Goal: Task Accomplishment & Management: Use online tool/utility

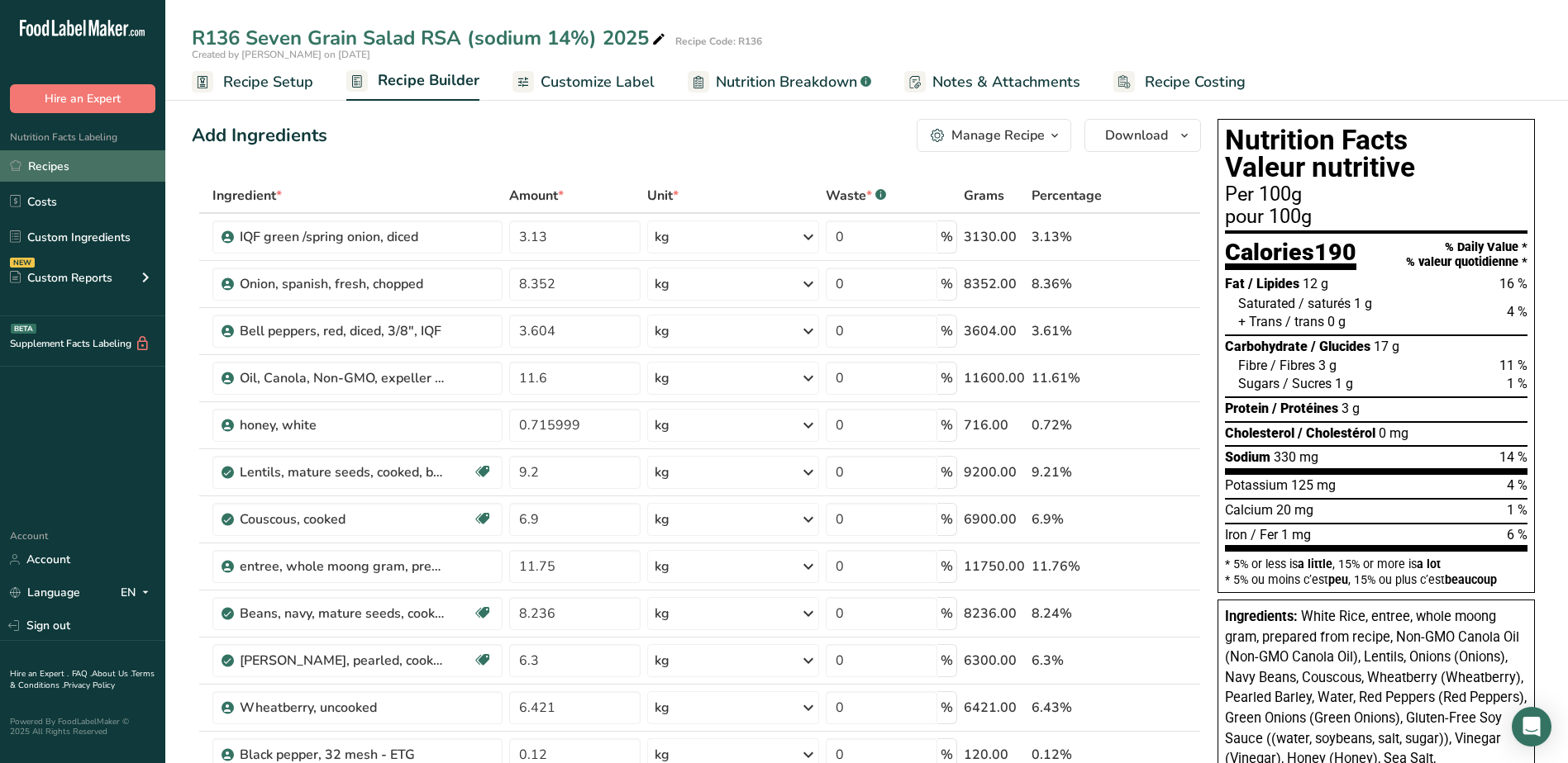
click at [60, 168] on link "Recipes" at bounding box center [82, 166] width 165 height 32
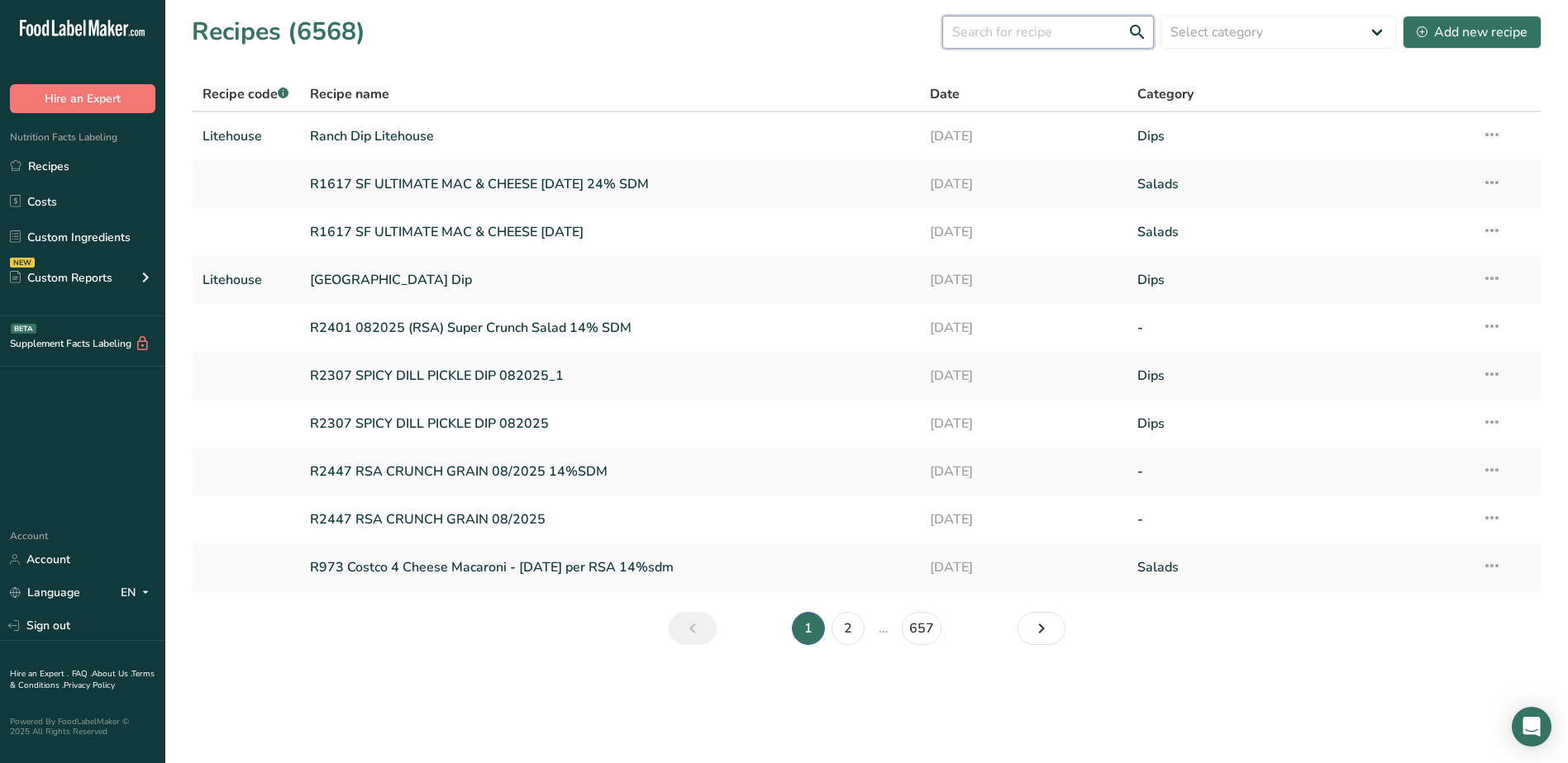
click at [998, 35] on input "text" at bounding box center [1048, 32] width 212 height 33
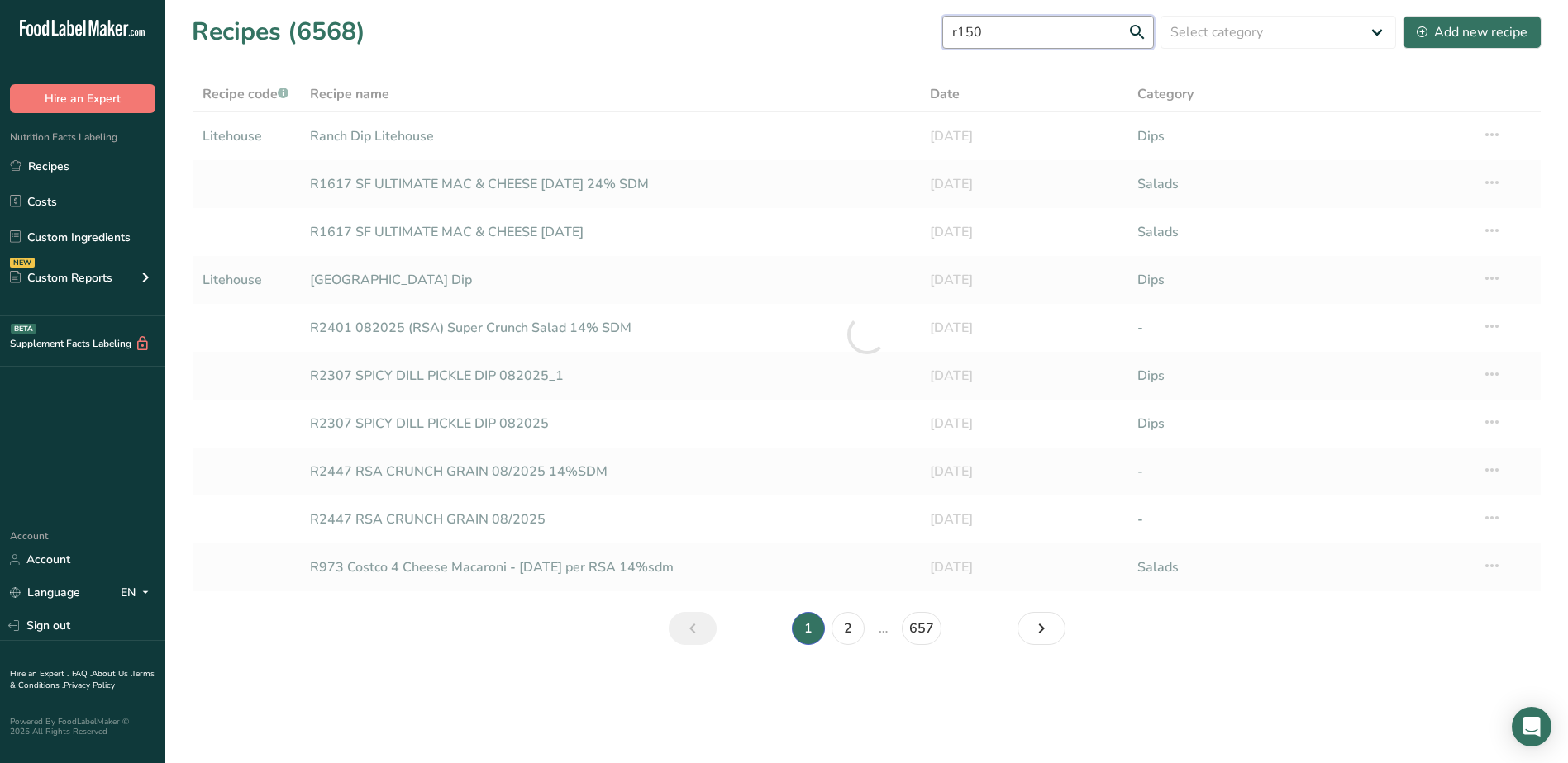
type input "r150"
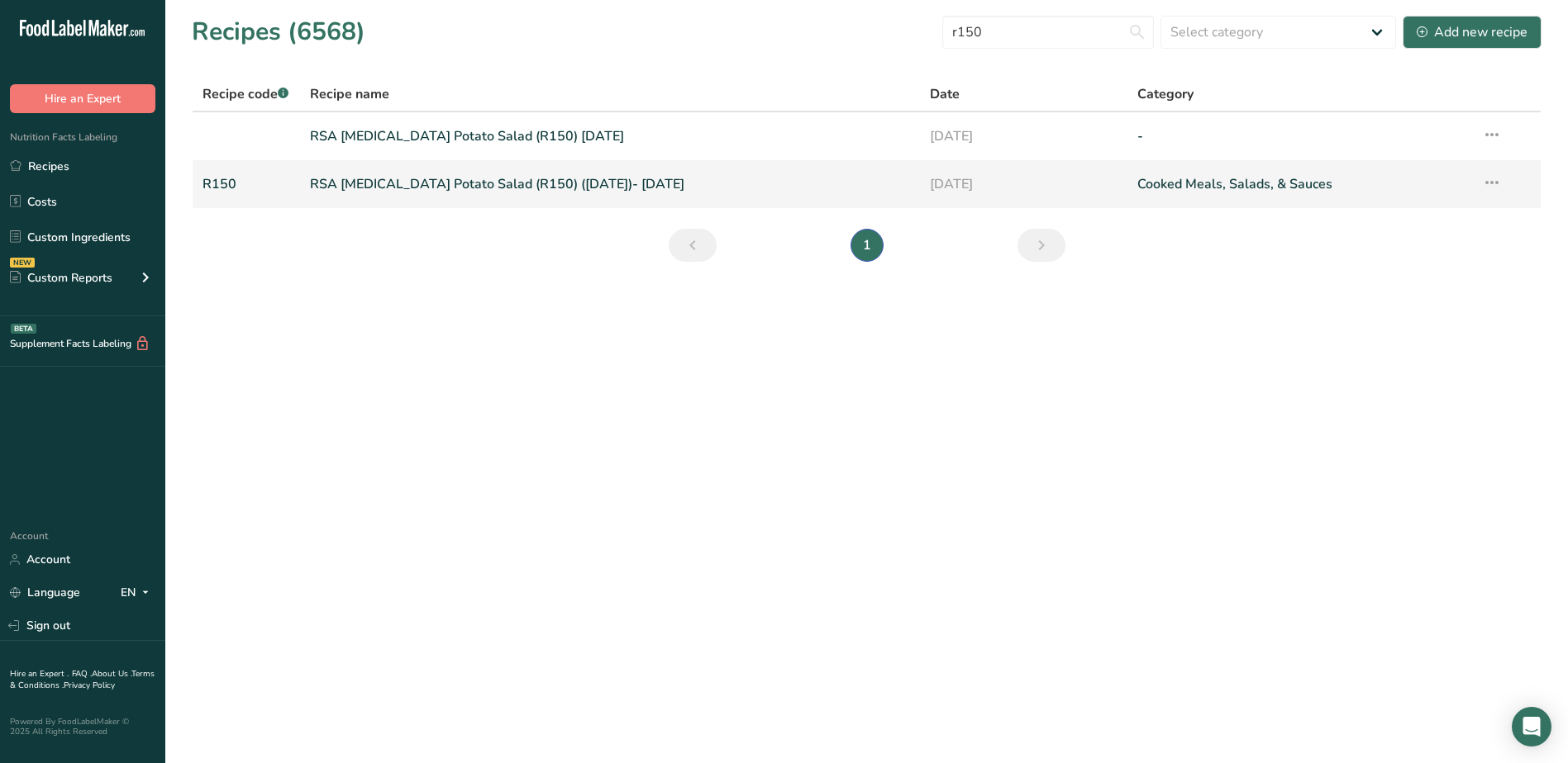
click at [550, 178] on link "RSA [MEDICAL_DATA] Potato Salad (R150) ([DATE])- [DATE]" at bounding box center [610, 184] width 601 height 35
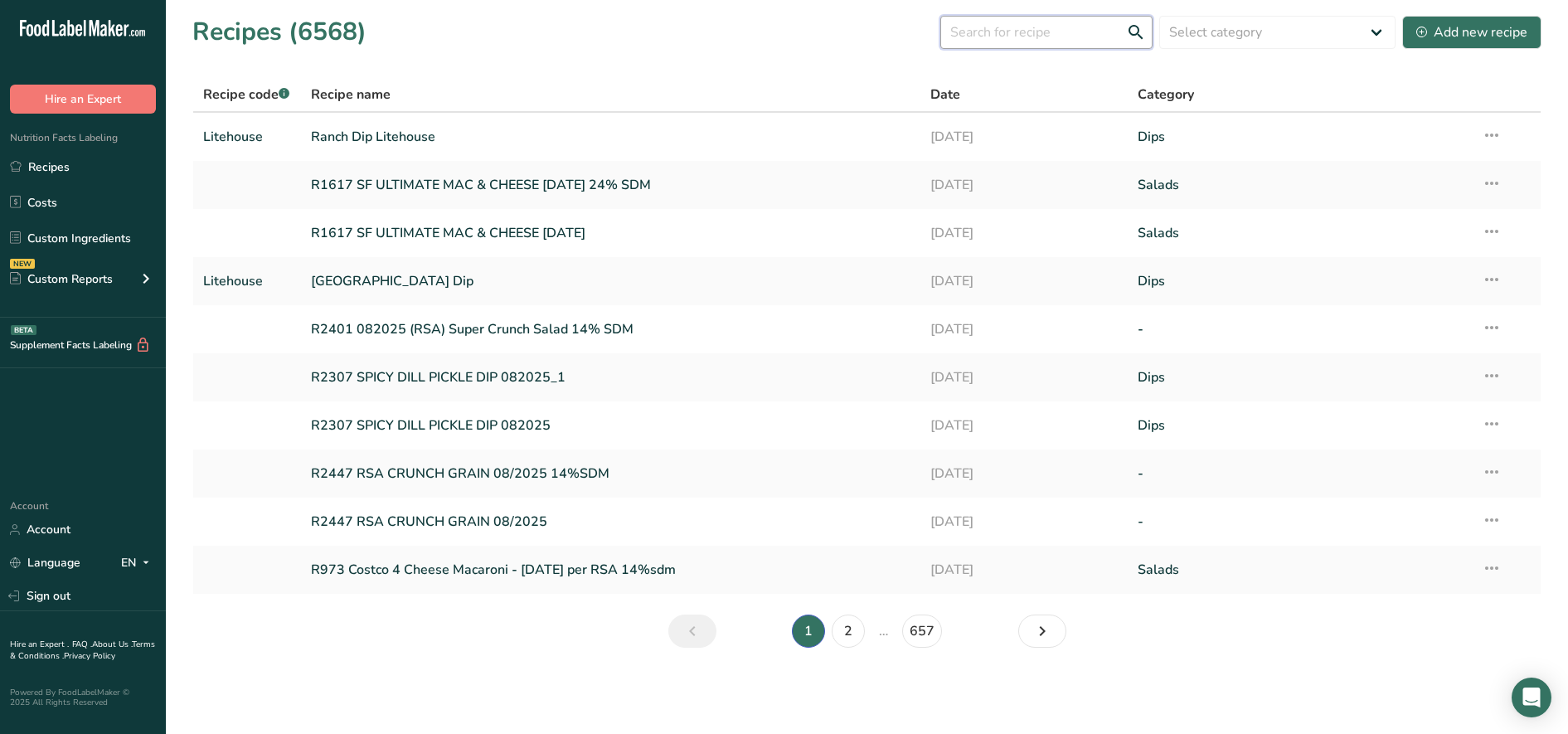
click at [1021, 32] on input "text" at bounding box center [1047, 32] width 213 height 33
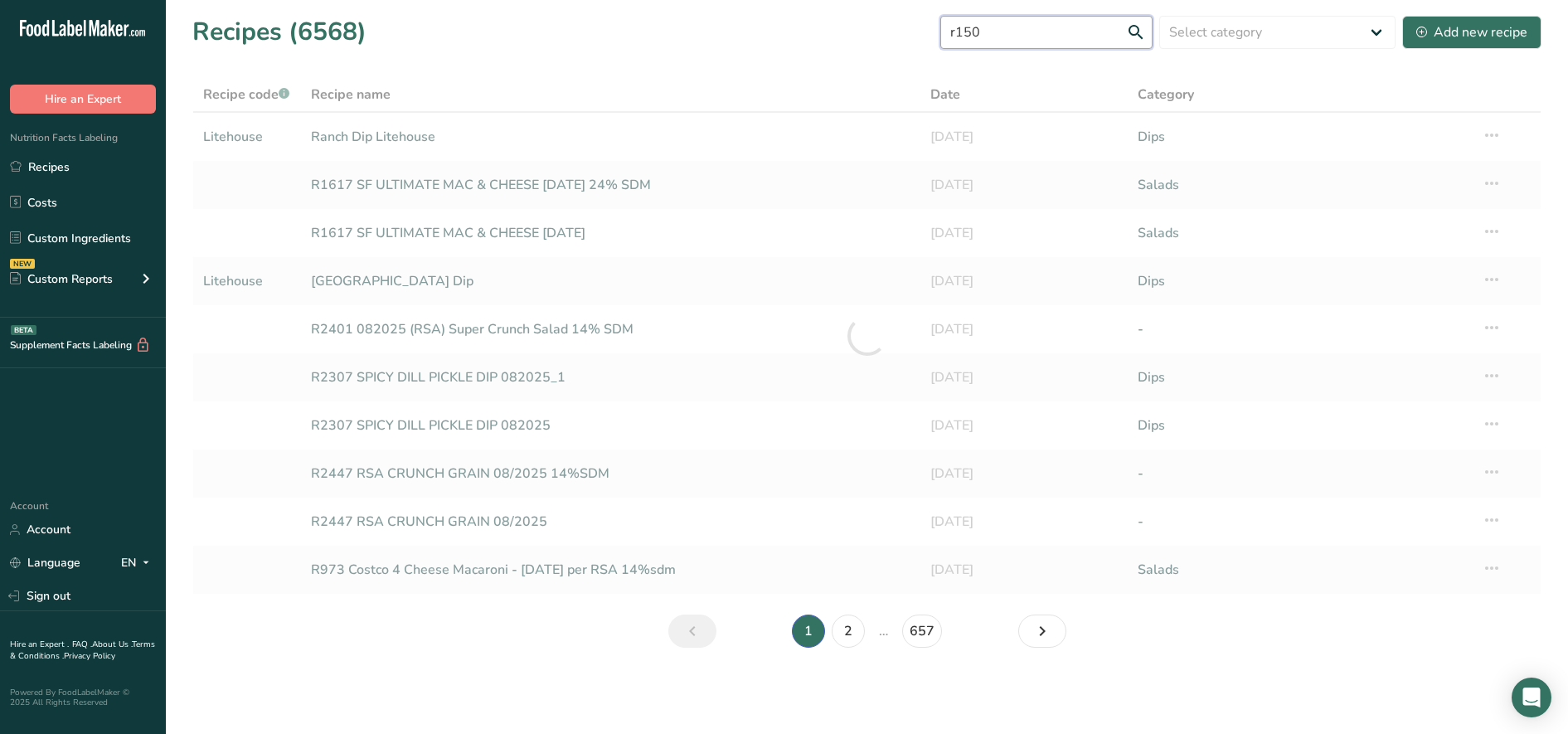
type input "r150"
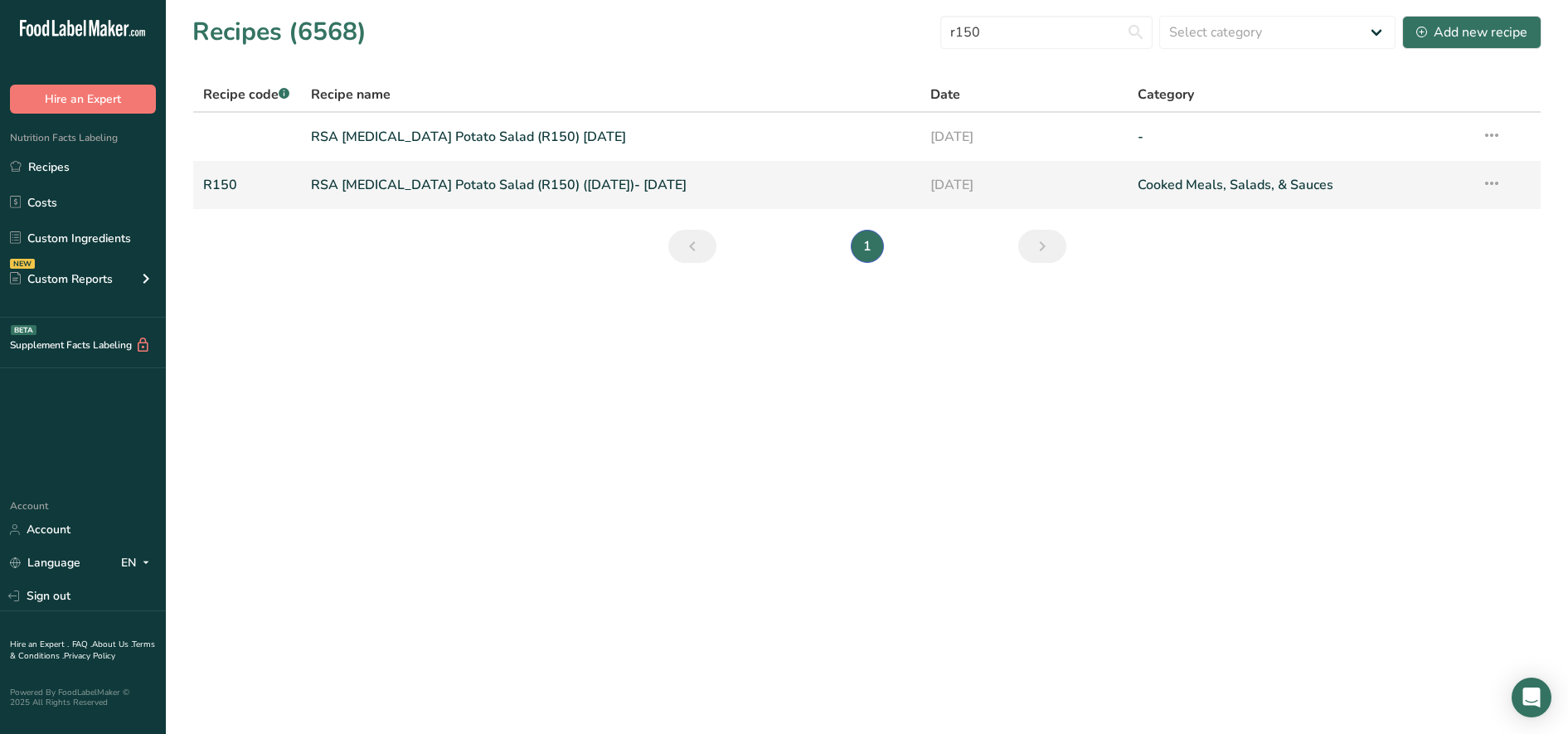
click at [481, 183] on link "RSA [MEDICAL_DATA] Potato Salad (R150) ([DATE])- [DATE]" at bounding box center [611, 184] width 600 height 35
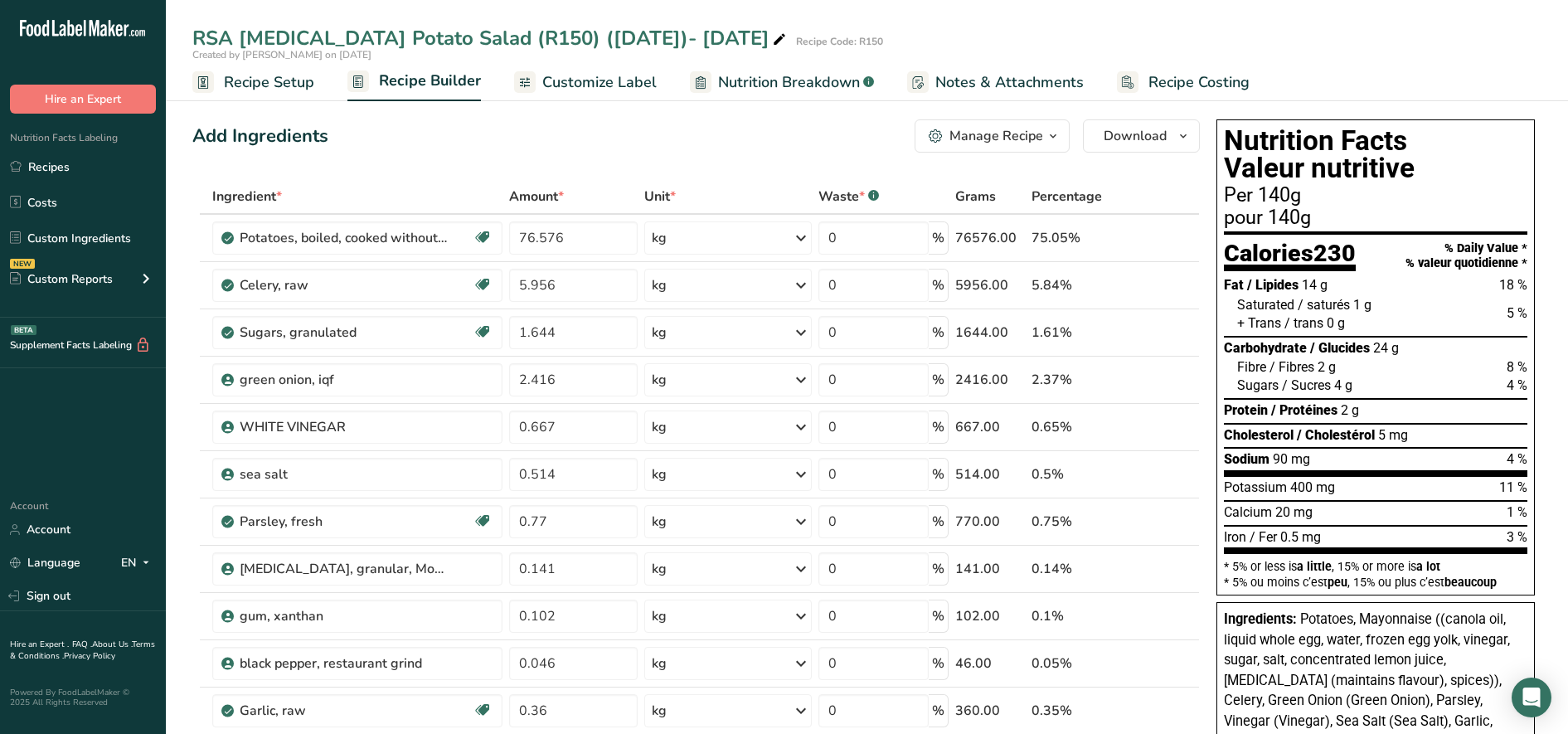
click at [284, 83] on span "Recipe Setup" at bounding box center [268, 82] width 90 height 22
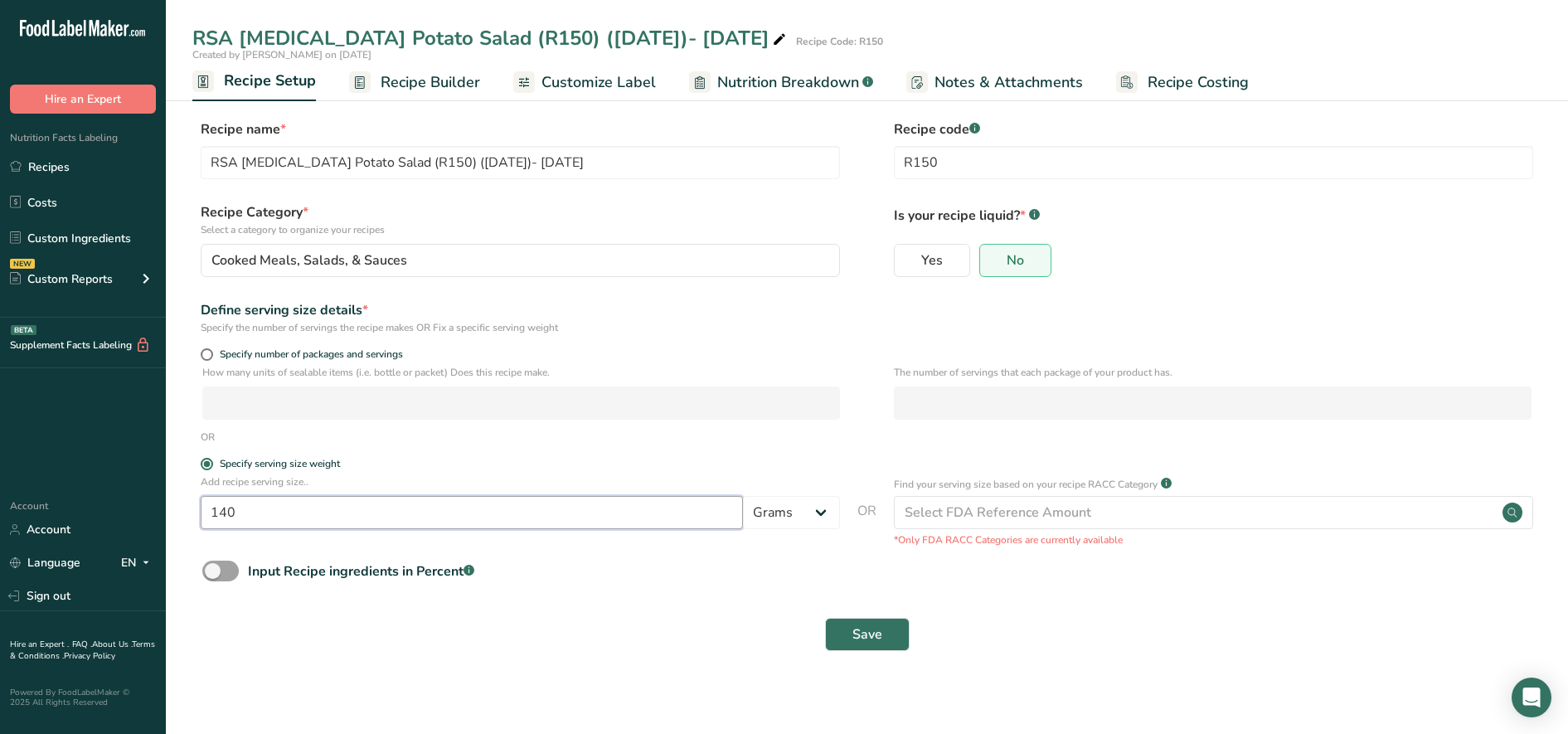
click at [237, 514] on input "140" at bounding box center [472, 512] width 542 height 33
type input "100"
click at [850, 641] on button "Save" at bounding box center [867, 634] width 85 height 33
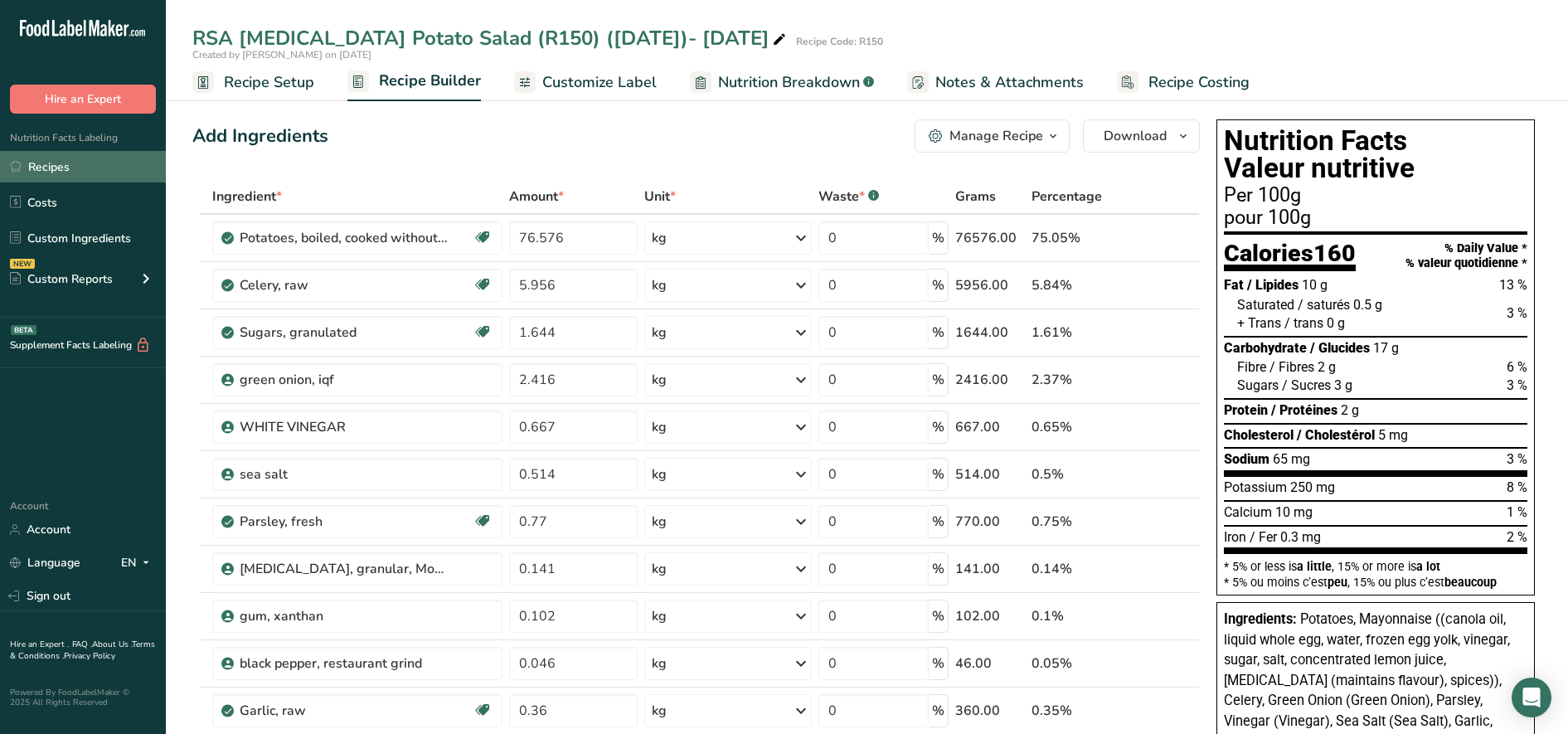
click at [71, 160] on link "Recipes" at bounding box center [82, 166] width 165 height 32
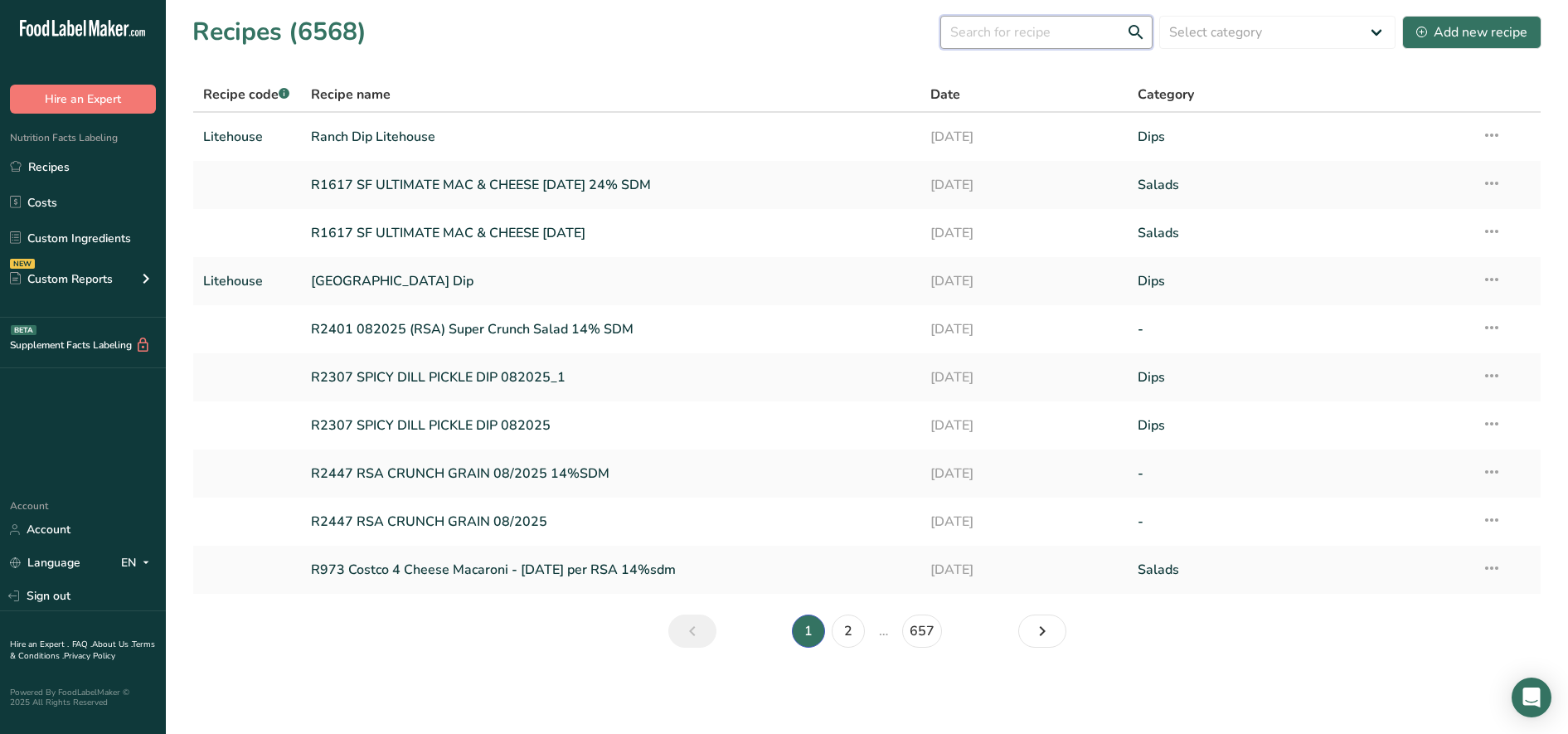
click at [988, 35] on input "text" at bounding box center [1047, 32] width 213 height 33
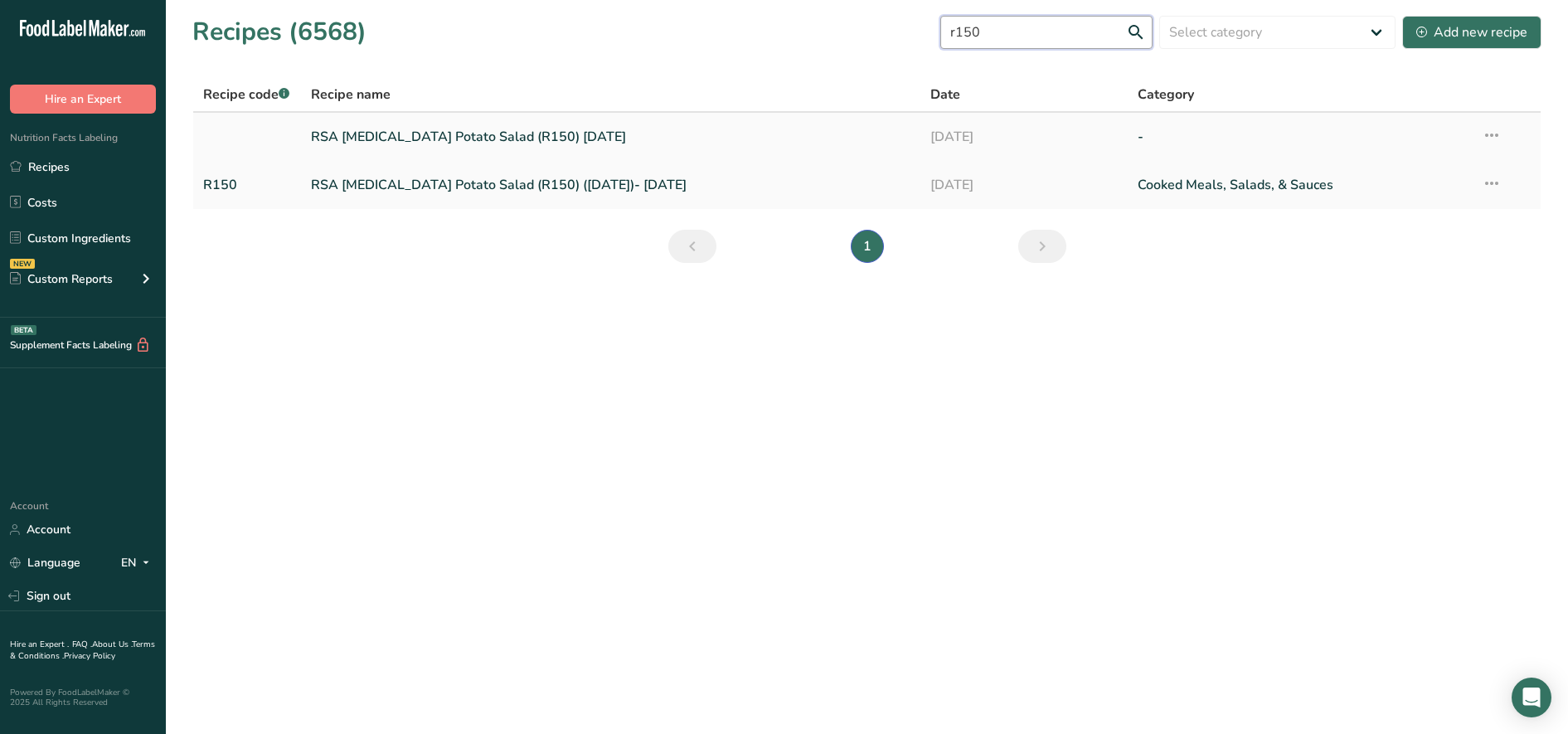
type input "r150"
click at [514, 140] on link "RSA [MEDICAL_DATA] Potato Salad (R150) [DATE]" at bounding box center [611, 136] width 600 height 35
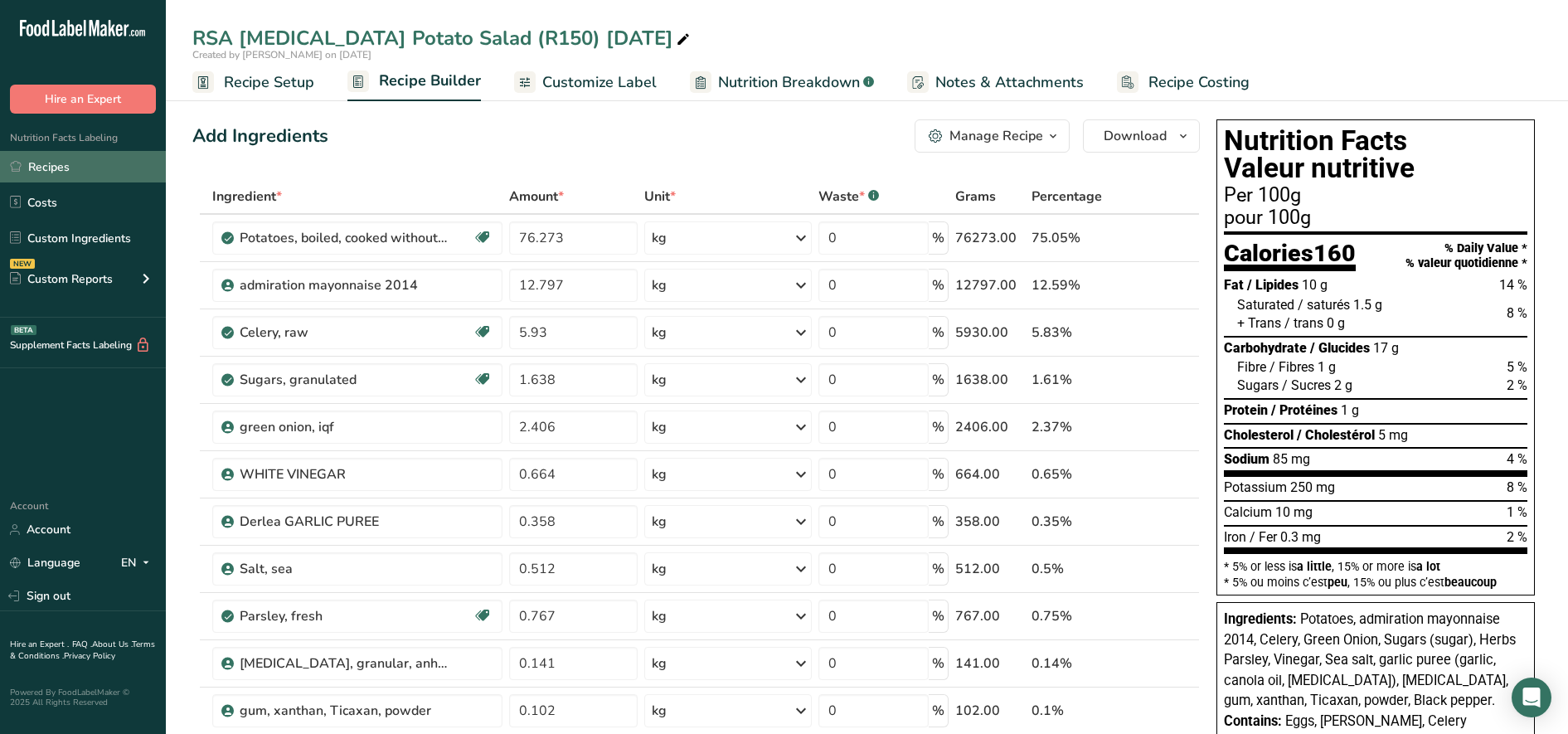
click at [62, 161] on link "Recipes" at bounding box center [82, 166] width 165 height 32
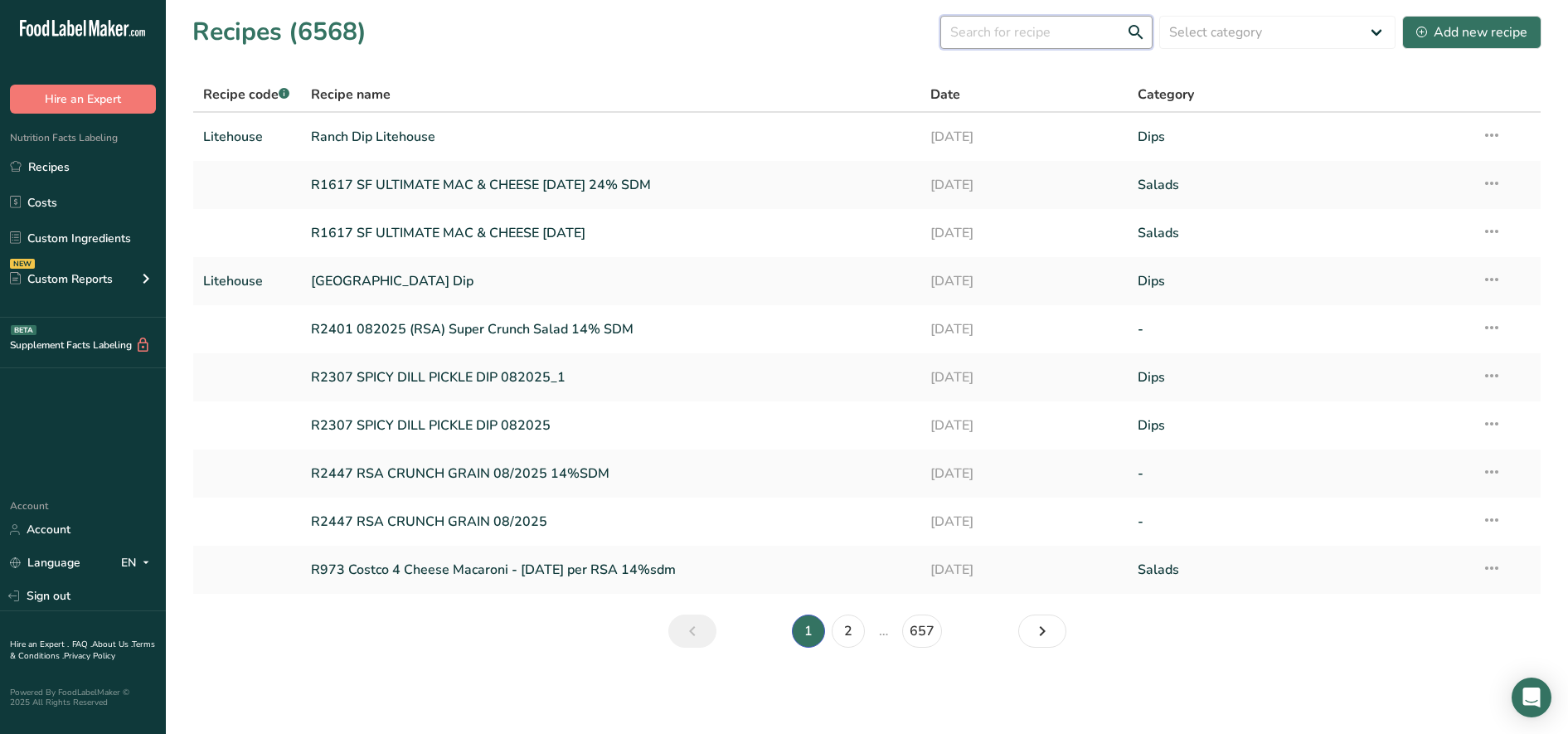
click at [997, 38] on input "text" at bounding box center [1047, 32] width 213 height 33
type input "r150"
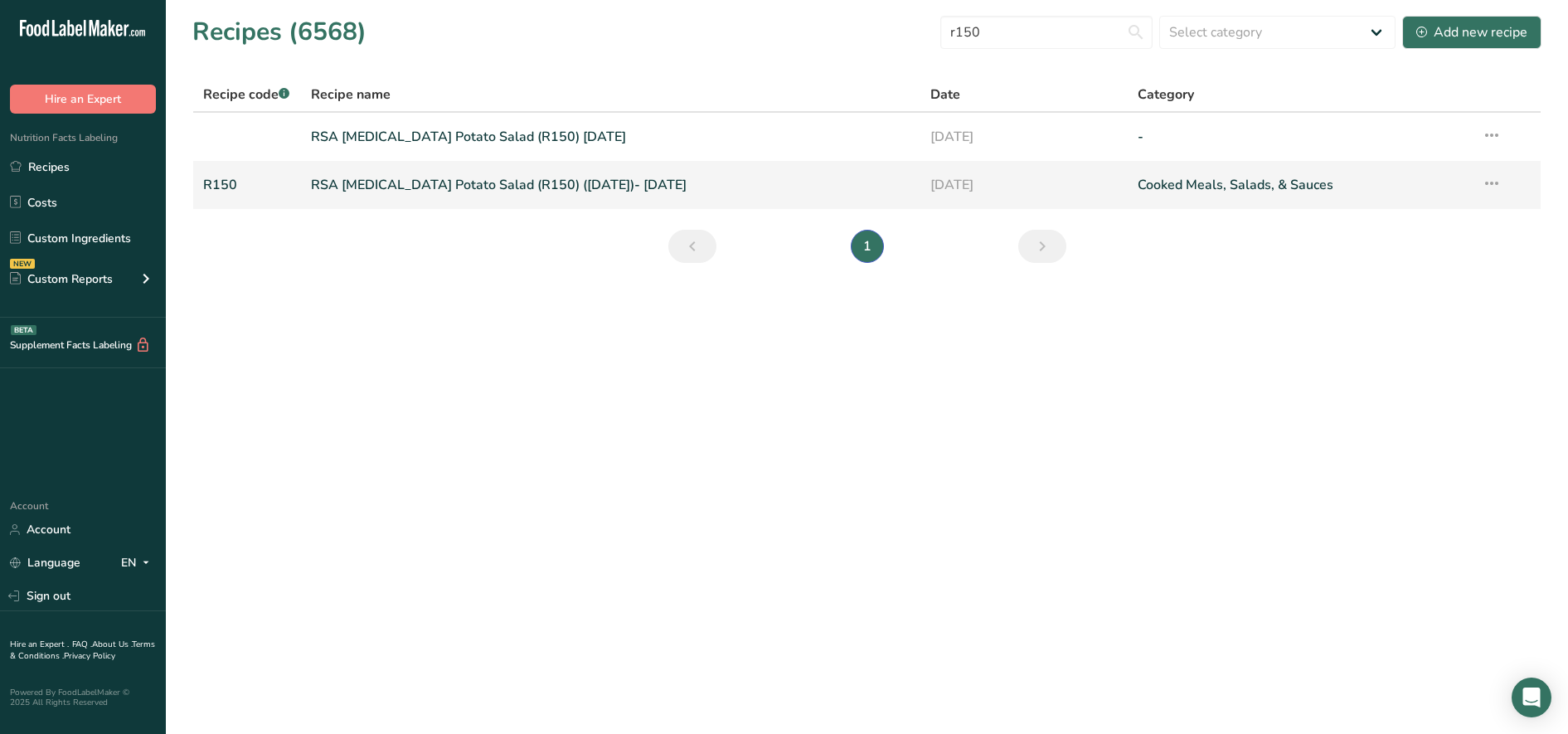
drag, startPoint x: 222, startPoint y: 188, endPoint x: 232, endPoint y: 184, distance: 10.8
click at [222, 188] on link "R150" at bounding box center [247, 184] width 88 height 35
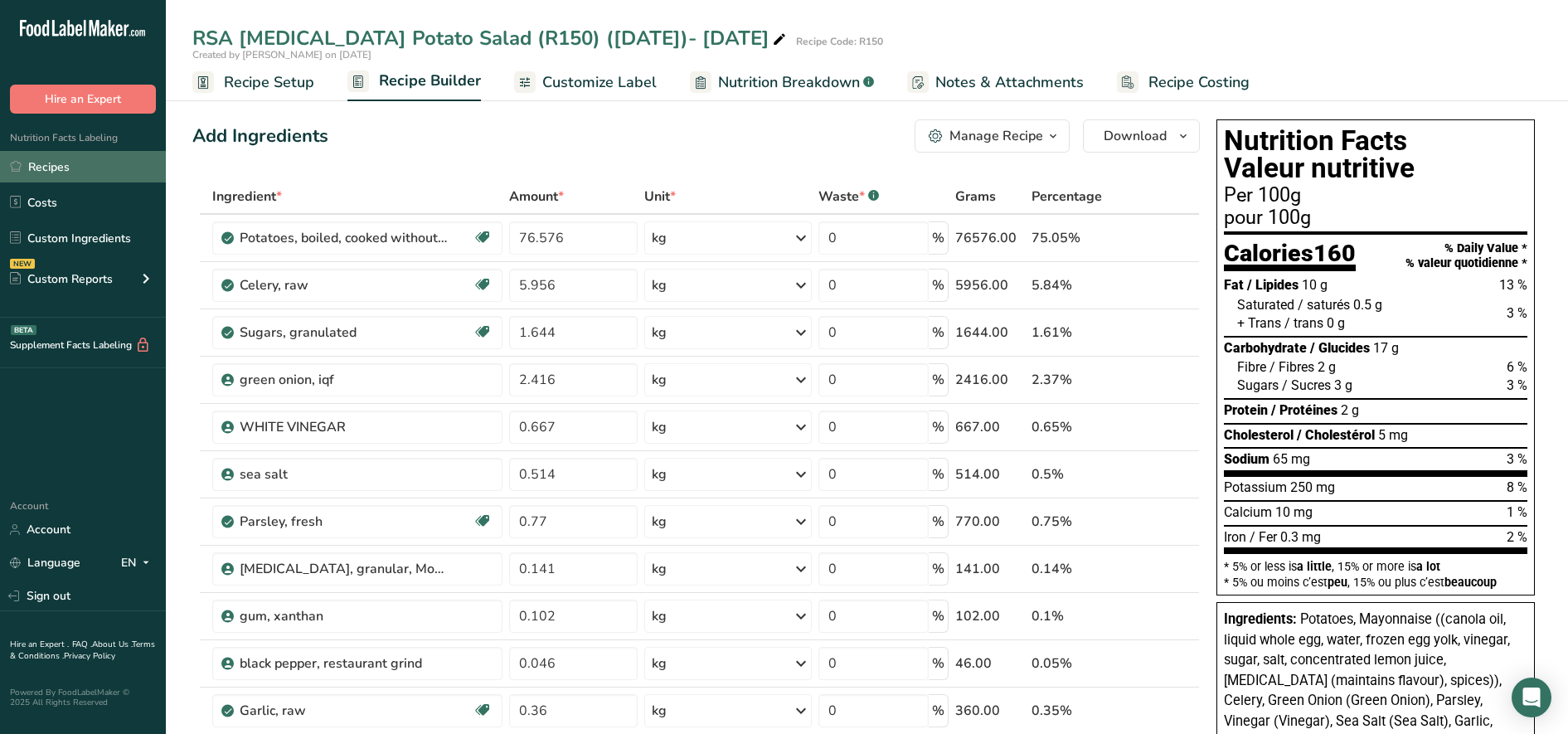
drag, startPoint x: 36, startPoint y: 165, endPoint x: 103, endPoint y: 165, distance: 67.0
click at [36, 165] on link "Recipes" at bounding box center [82, 166] width 165 height 32
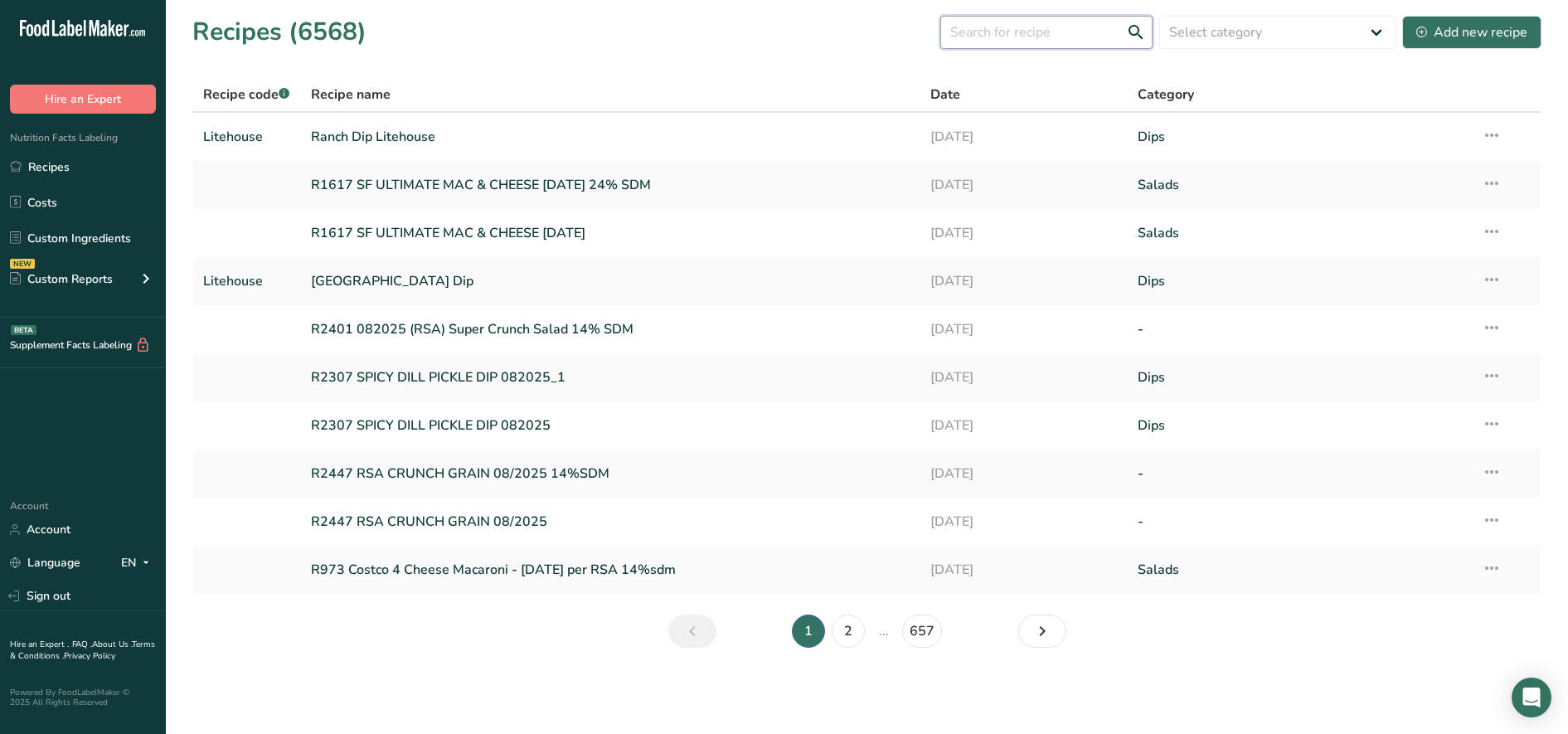
click at [1000, 39] on input "text" at bounding box center [1047, 32] width 213 height 33
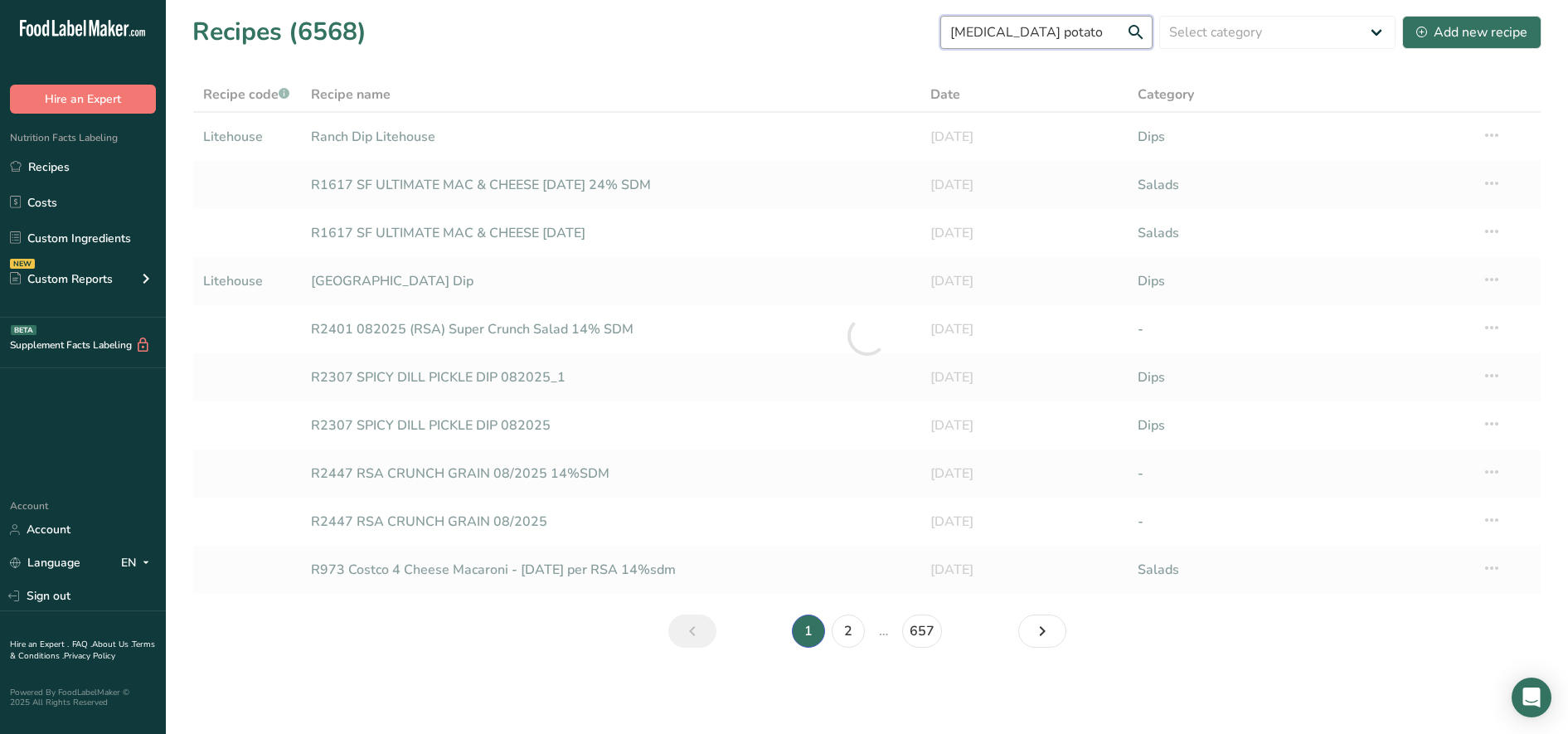
type input "[MEDICAL_DATA] potato"
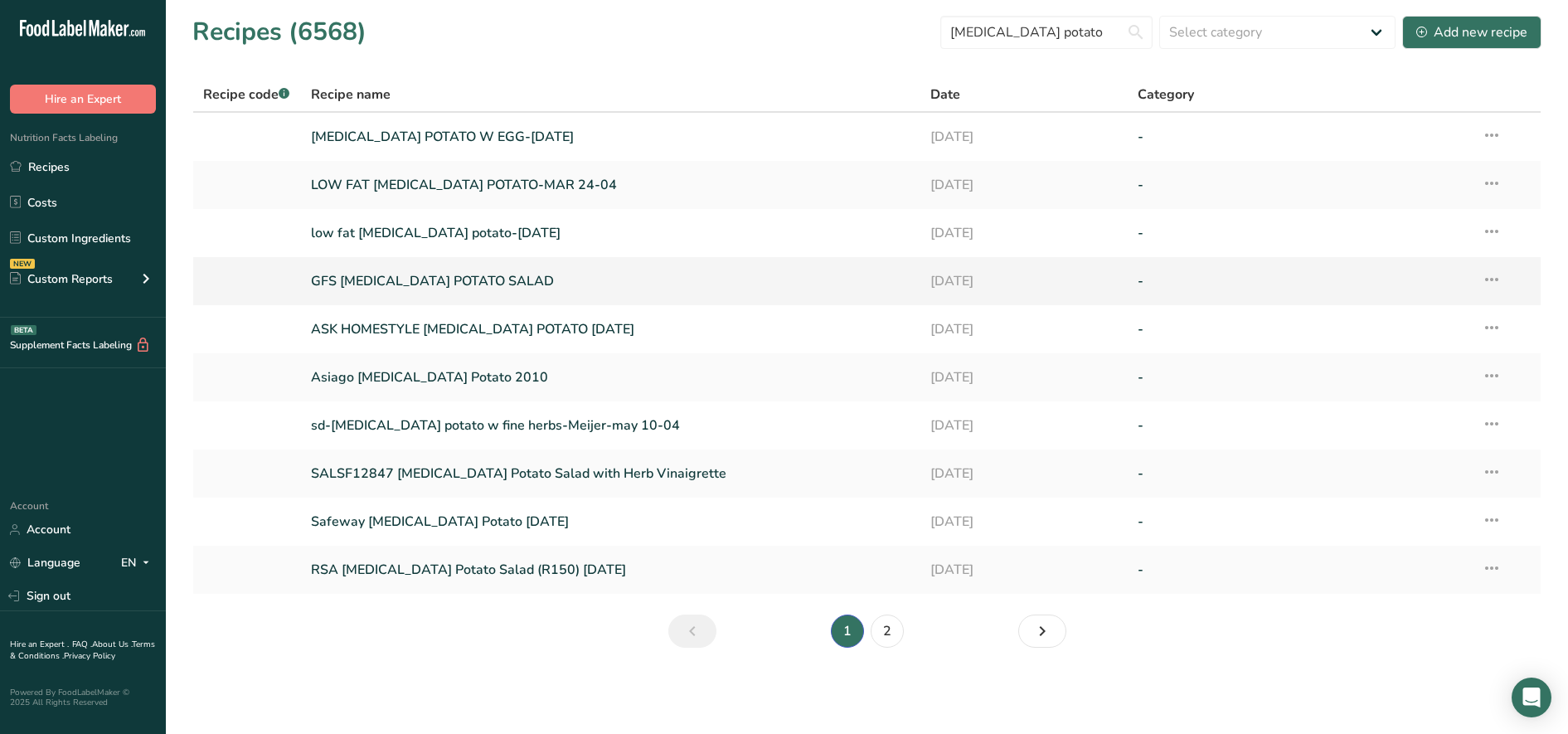
click at [376, 279] on link "GFS [MEDICAL_DATA] POTATO SALAD" at bounding box center [611, 281] width 600 height 35
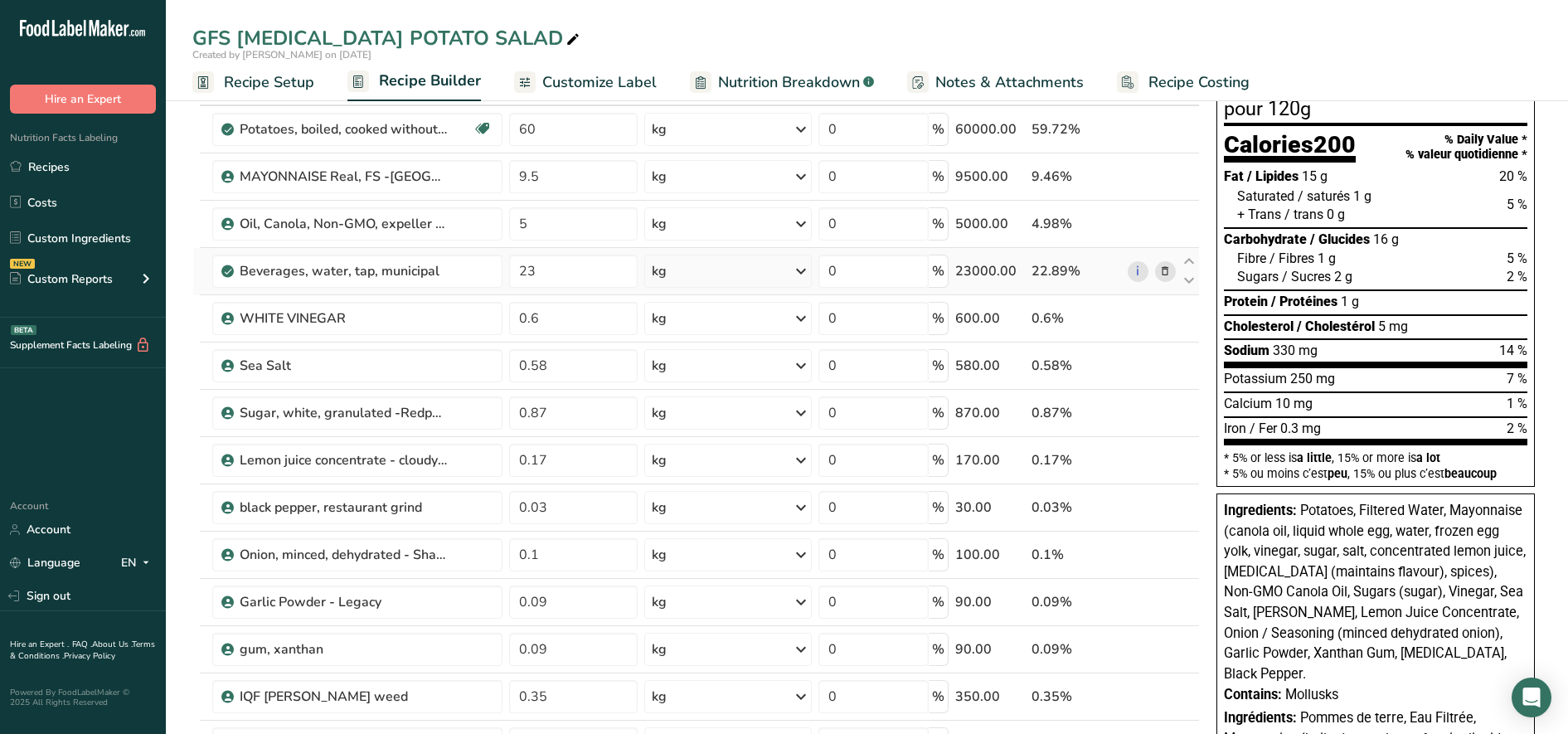
scroll to position [104, 0]
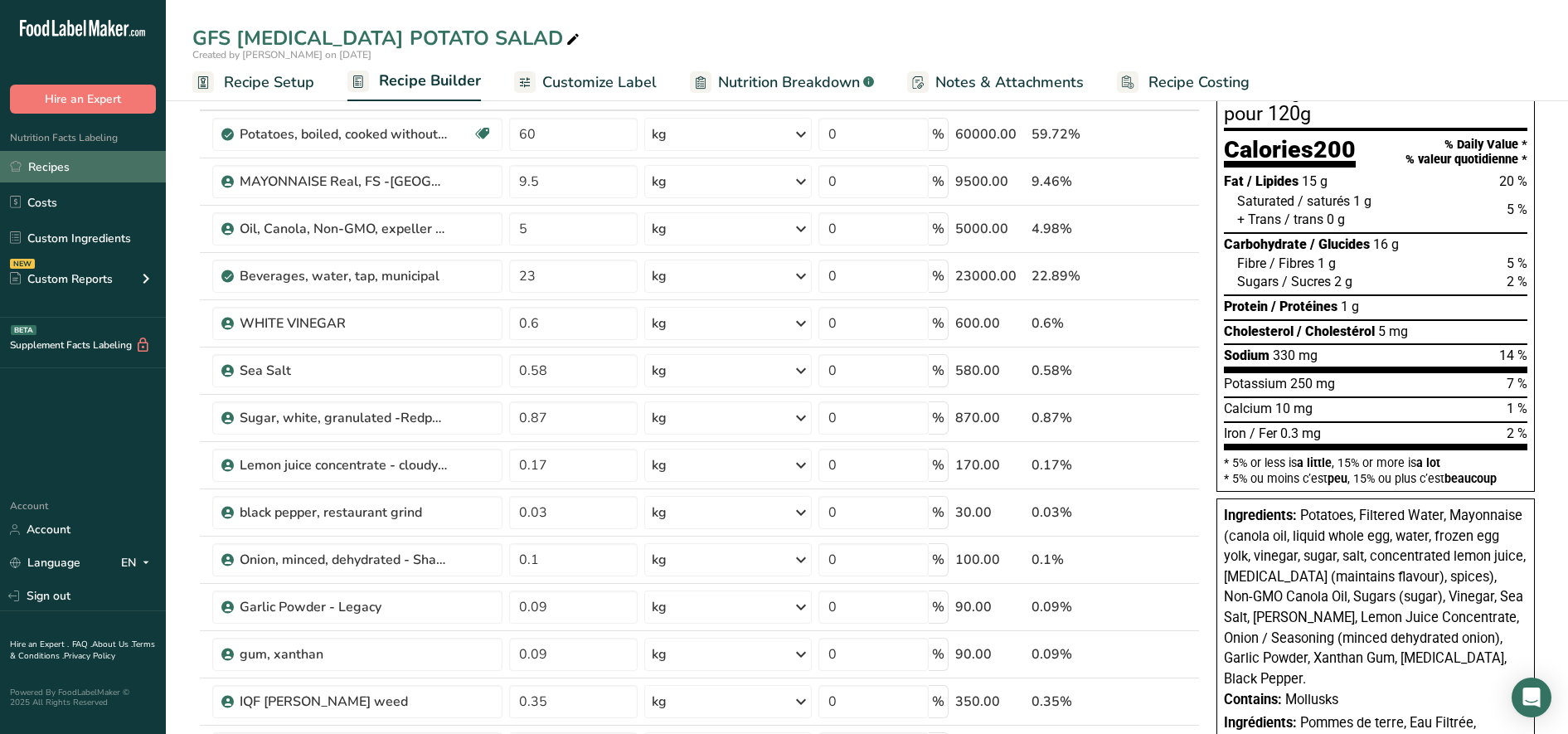
click at [50, 164] on link "Recipes" at bounding box center [82, 166] width 165 height 32
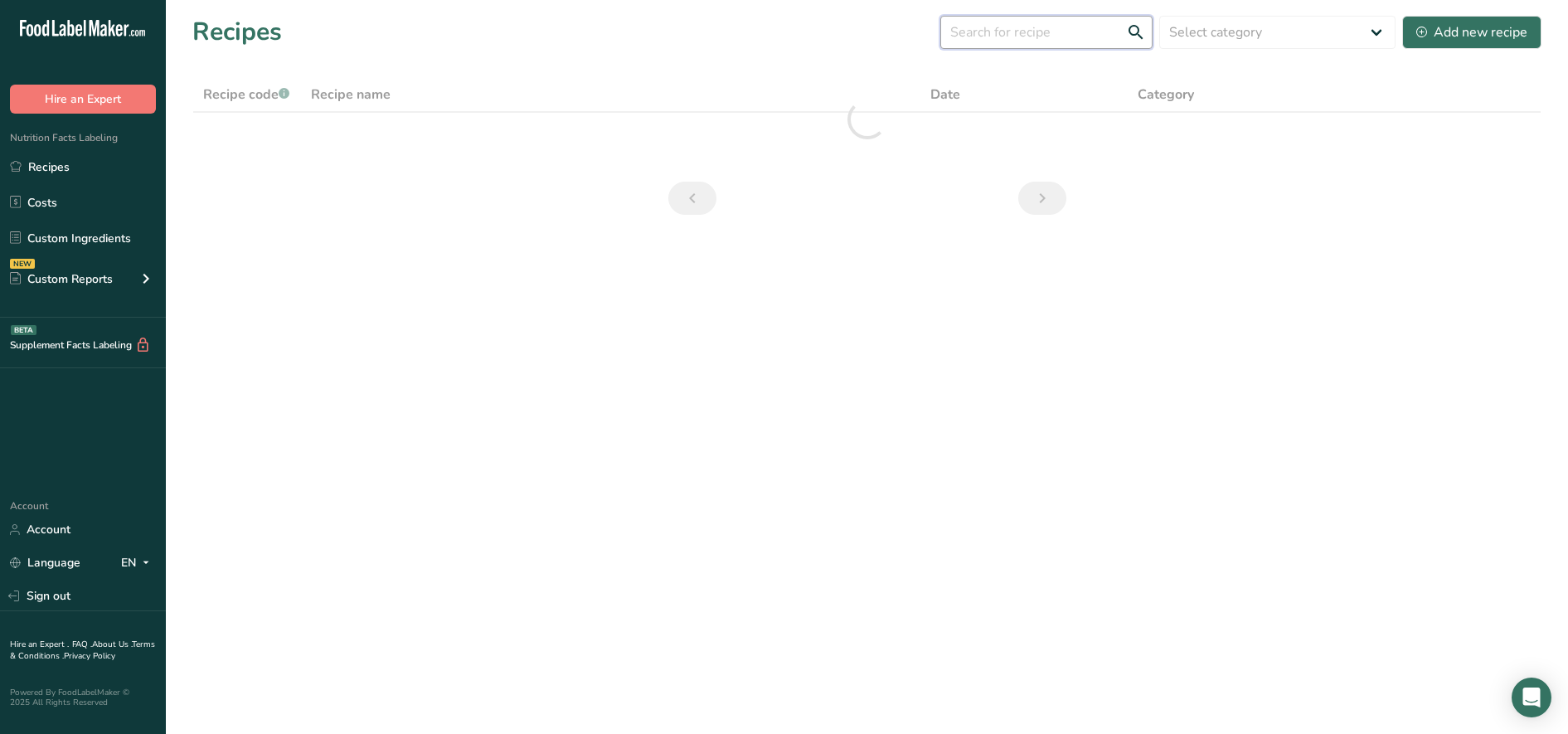
click at [1013, 35] on input "text" at bounding box center [1047, 32] width 213 height 33
type input "r150"
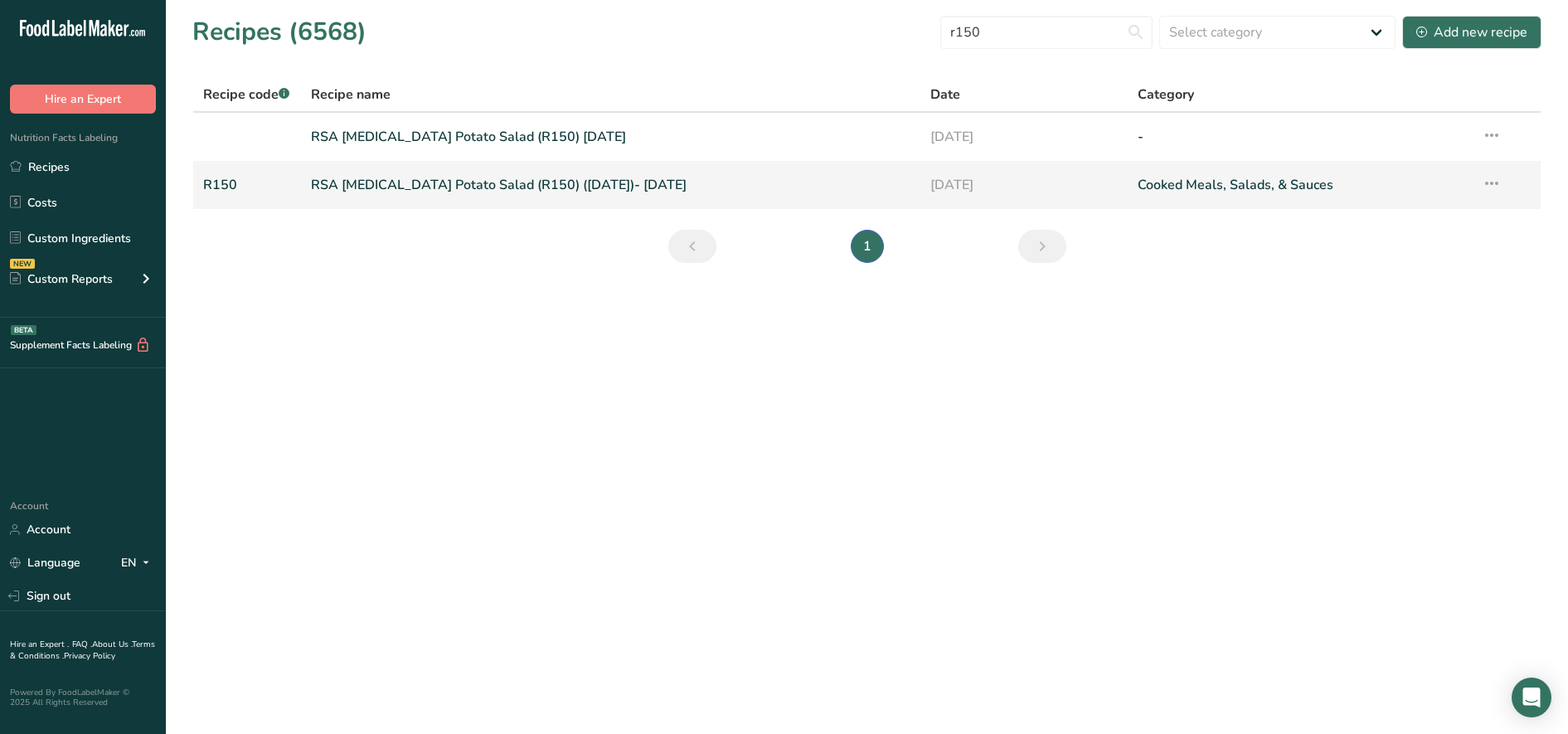
click at [565, 185] on link "RSA [MEDICAL_DATA] Potato Salad (R150) ([DATE])- [DATE]" at bounding box center [611, 184] width 600 height 35
